Goal: Transaction & Acquisition: Purchase product/service

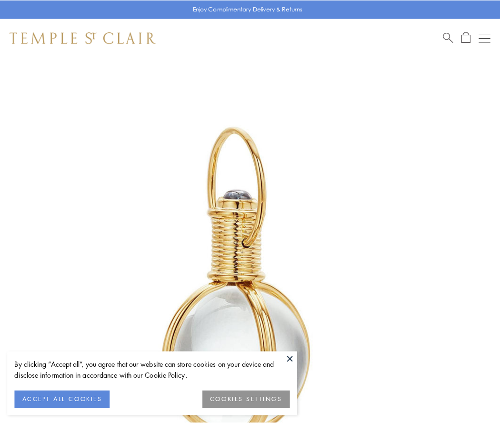
scroll to position [249, 0]
